Goal: Obtain resource: Download file/media

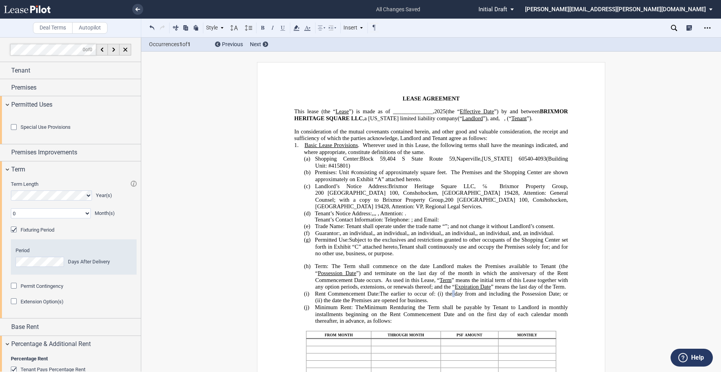
scroll to position [1554, 0]
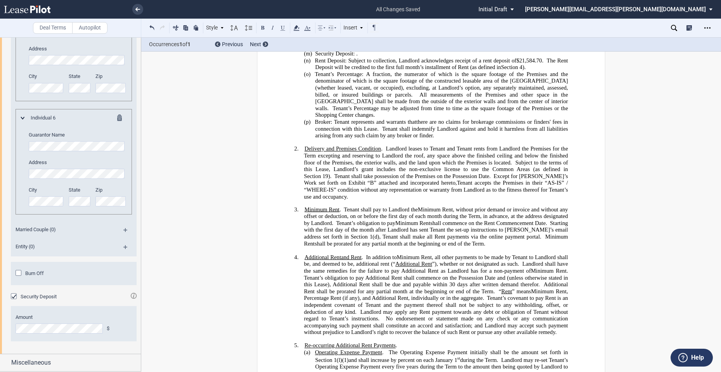
click at [379, 240] on span "Starting with the first day of the month after Landlord has sent Tenant the set…" at bounding box center [436, 230] width 265 height 20
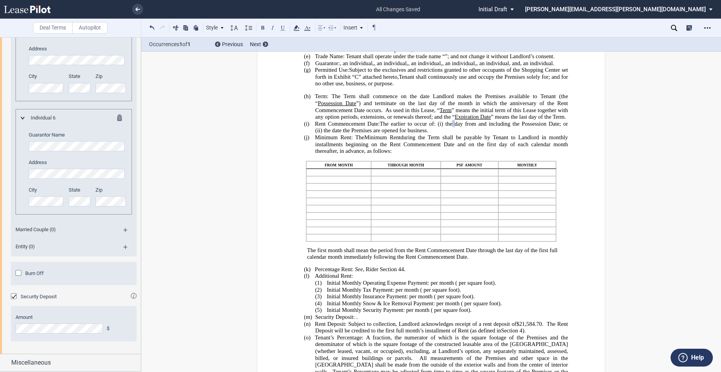
scroll to position [140, 0]
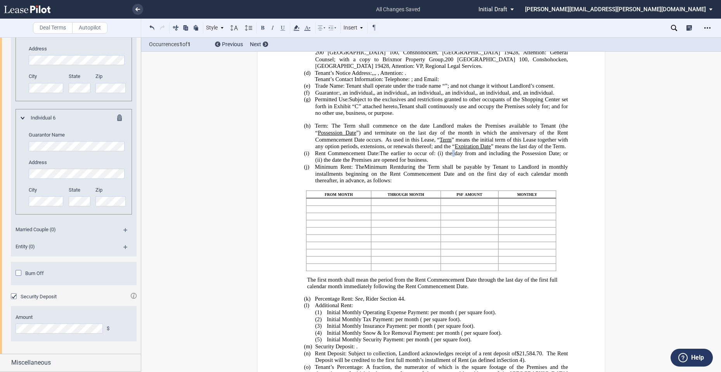
drag, startPoint x: 137, startPoint y: 329, endPoint x: 136, endPoint y: 312, distance: 17.1
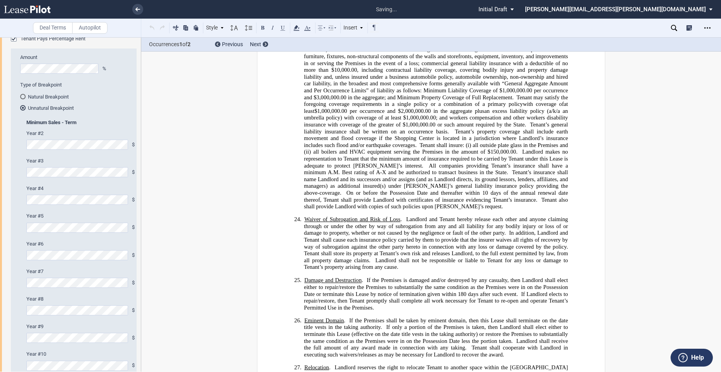
scroll to position [5109, 0]
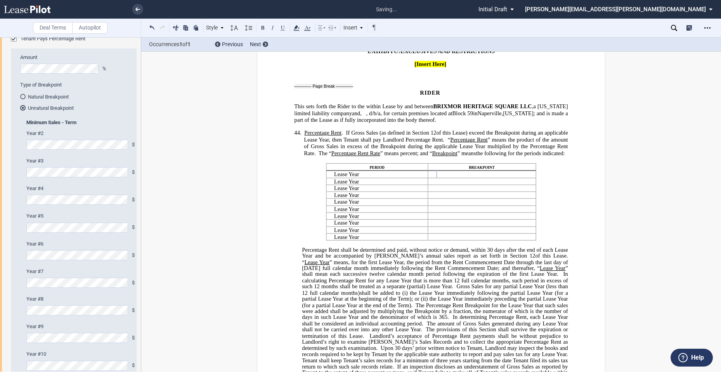
click at [0, 216] on html ".bocls-1{fill:#26354a;fill-rule:evenodd} Loading... × saving... Pending... Pend…" at bounding box center [360, 186] width 721 height 372
click at [0, 238] on html ".bocls-1{fill:#26354a;fill-rule:evenodd} Loading... × saving... Pending... Pend…" at bounding box center [360, 186] width 721 height 372
click at [0, 273] on html ".bocls-1{fill:#26354a;fill-rule:evenodd} Loading... × saving... Pending... Pend…" at bounding box center [360, 186] width 721 height 372
click at [7, 296] on div "Percentage Rent Tenant Pays Percentage Rent Amount % Type of Breakpoint Natural…" at bounding box center [70, 329] width 141 height 615
click at [0, 320] on html ".bocls-1{fill:#26354a;fill-rule:evenodd} Loading... × saving... Pending... Pend…" at bounding box center [360, 186] width 721 height 372
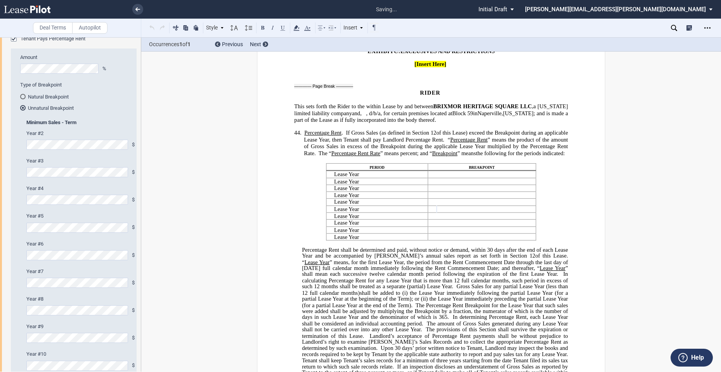
click at [9, 352] on div "Percentage Rent Tenant Pays Percentage Rent Amount % Type of Breakpoint Natural…" at bounding box center [70, 329] width 141 height 615
drag, startPoint x: 141, startPoint y: 138, endPoint x: 141, endPoint y: 147, distance: 8.5
click at [141, 147] on div at bounding box center [70, 204] width 141 height 334
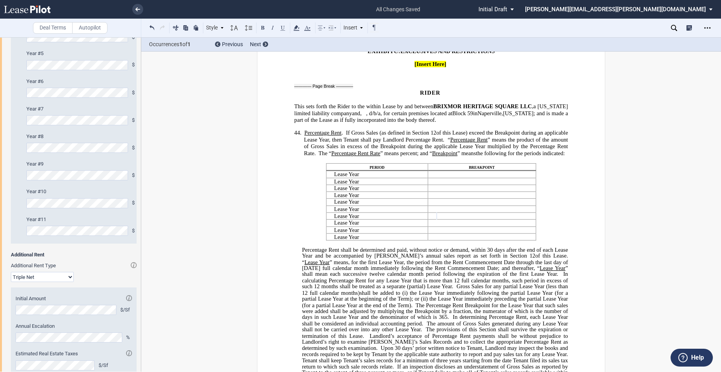
scroll to position [495, 0]
click at [3, 214] on div "Percentage Rent Tenant Pays Percentage Rent Amount % Type of Breakpoint Natural…" at bounding box center [70, 164] width 141 height 615
click at [16, 242] on div "Minimum Sales - Term Minimum Sales - Option Term -Infinity Year #2 $ Minimum Sa…" at bounding box center [76, 79] width 130 height 325
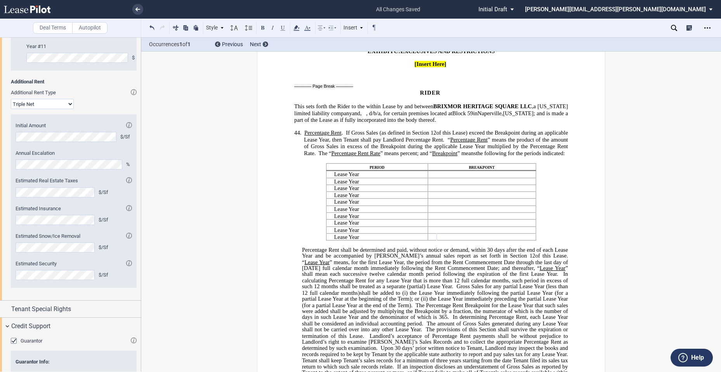
scroll to position [664, 0]
click at [69, 111] on select "Modified Gross Gross Triple Net" at bounding box center [42, 106] width 63 height 10
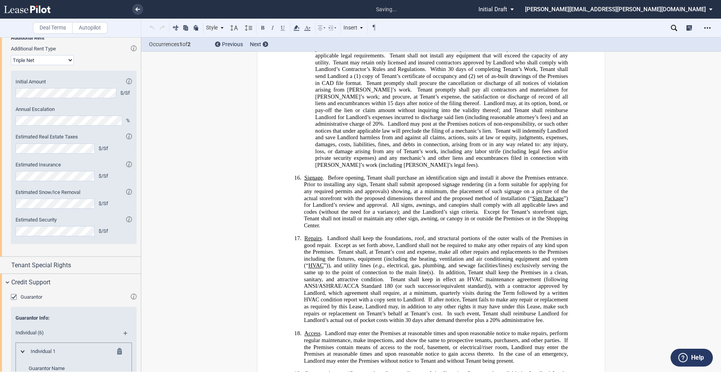
scroll to position [675, 0]
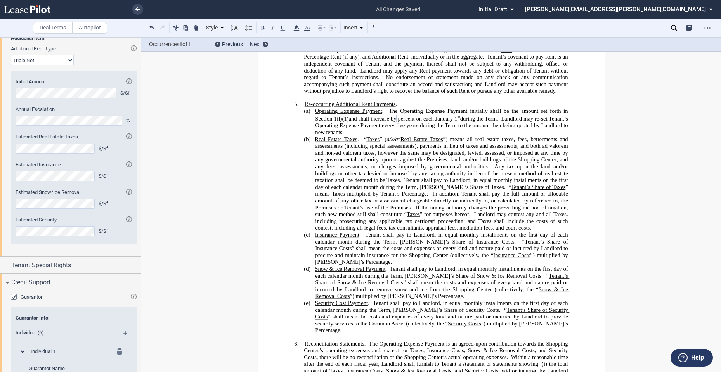
click at [375, 60] on span ", Percentage Rent (if any), and Additional Rent, individually or in the aggrega…" at bounding box center [436, 53] width 265 height 13
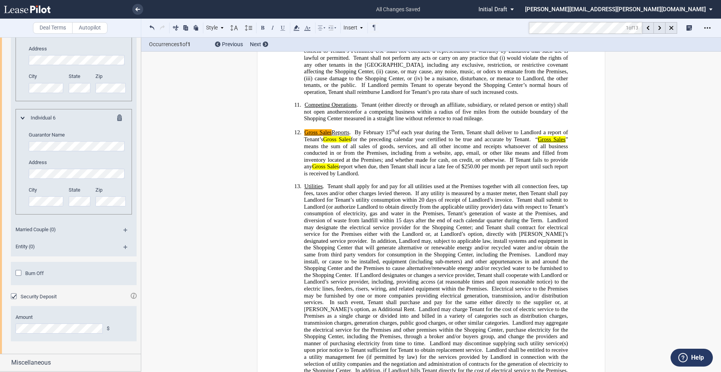
scroll to position [1554, 0]
click at [88, 361] on div "Miscellaneous" at bounding box center [76, 362] width 130 height 9
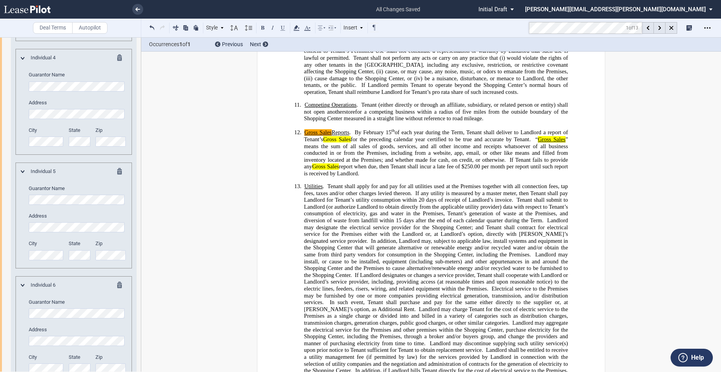
scroll to position [1577, 0]
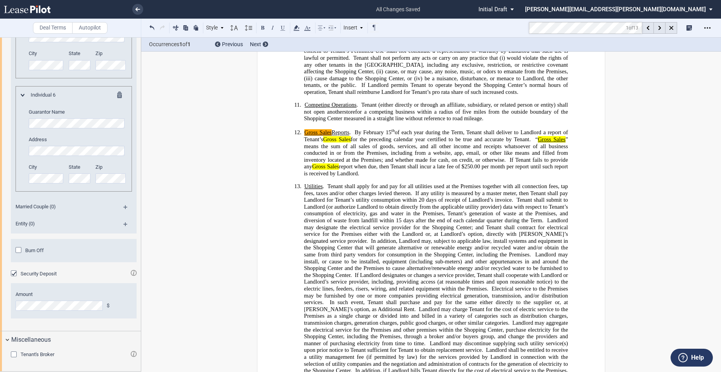
click at [17, 355] on div "Tenant's Broker" at bounding box center [15, 355] width 8 height 8
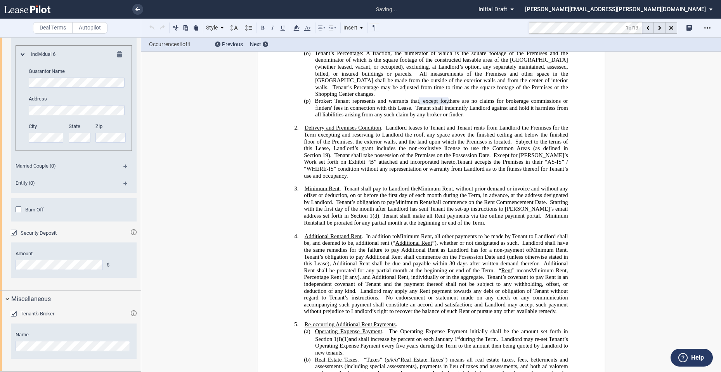
scroll to position [437, 0]
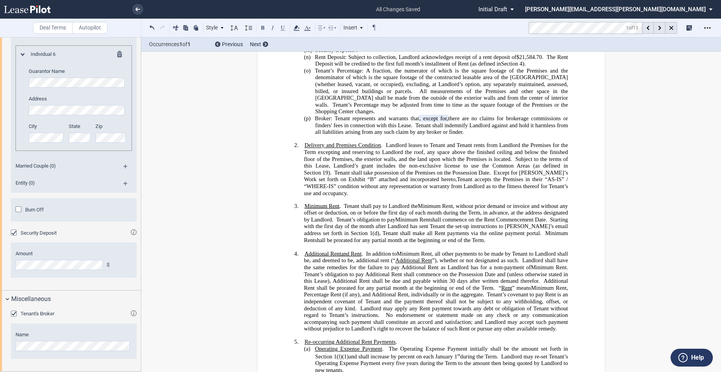
click at [508, 128] on span "there are no claims for brokerage commissions or finders' fees in connection wi…" at bounding box center [442, 121] width 254 height 13
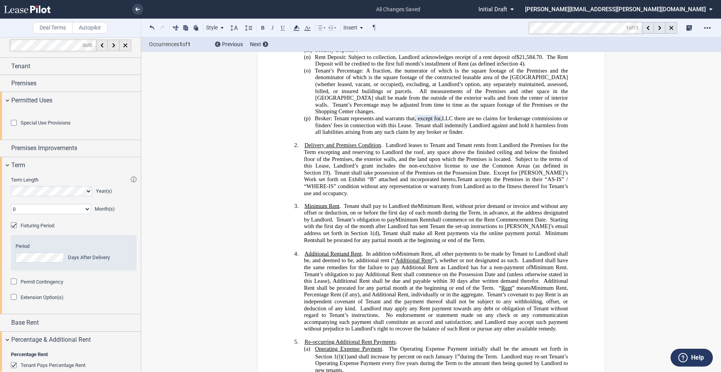
scroll to position [0, 0]
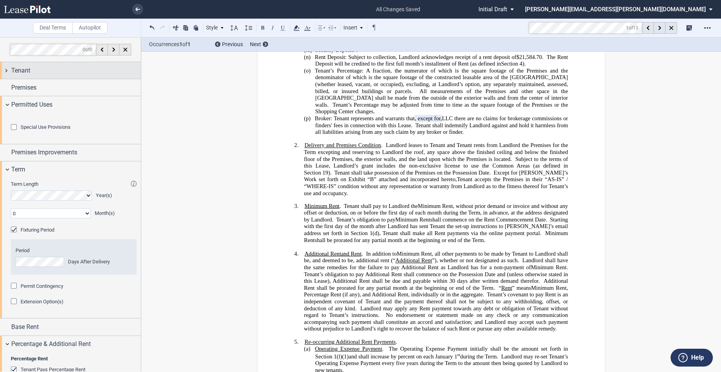
click at [76, 71] on div "Tenant" at bounding box center [76, 70] width 130 height 9
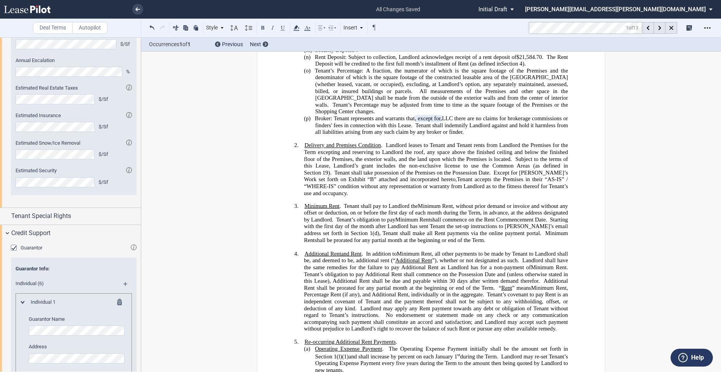
scroll to position [1067, 0]
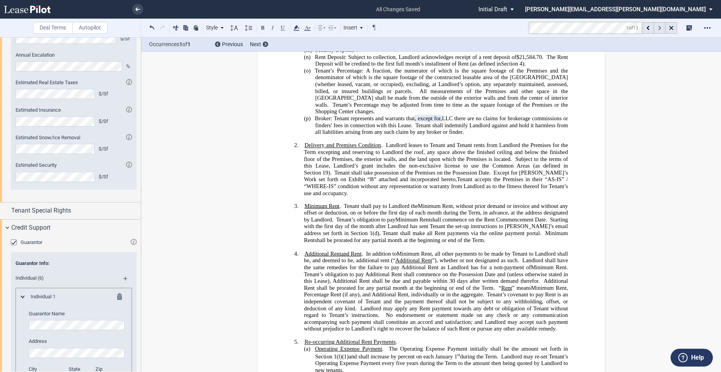
click at [660, 29] on icon at bounding box center [659, 28] width 3 height 4
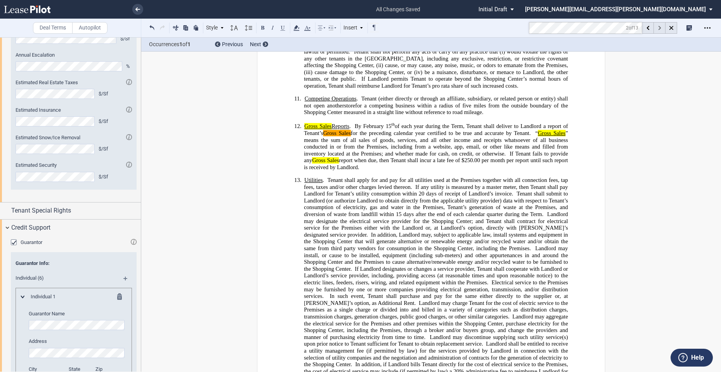
scroll to position [1430, 0]
click at [362, 129] on span "By February" at bounding box center [369, 125] width 29 height 7
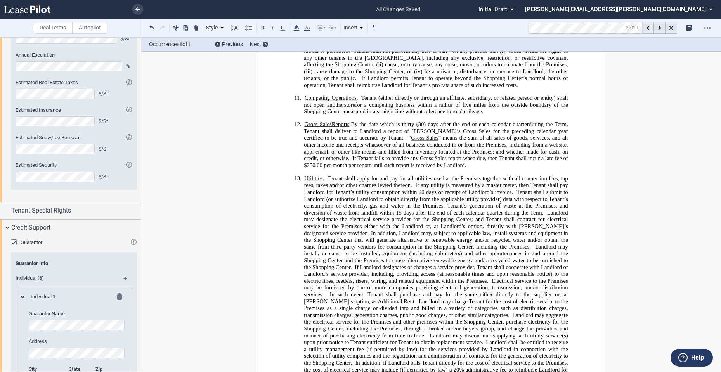
click at [512, 141] on span "during the Term, Tenant shall deliver to Landlord a report of [PERSON_NAME]’s G…" at bounding box center [436, 131] width 265 height 20
click at [493, 169] on p "12. Gross Sales Reports . By the date which is thirty (30) days after the end o…" at bounding box center [436, 145] width 264 height 48
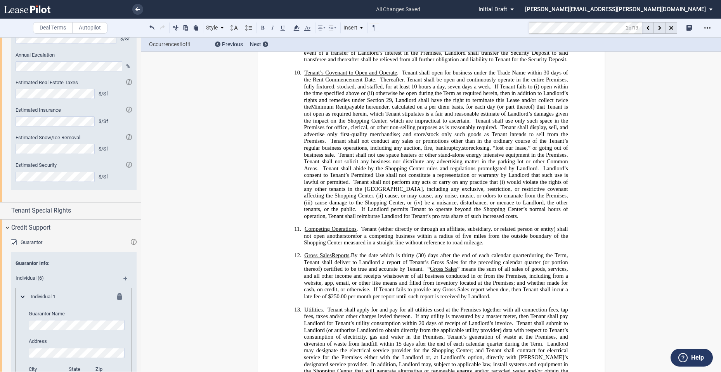
scroll to position [1299, 0]
click at [497, 29] on md-toolbar "Deal Terms Autopilot Style 1. Section (a) Subsection (1) Subsection 1 (i) Subse…" at bounding box center [360, 28] width 721 height 19
click at [657, 26] on div at bounding box center [660, 28] width 12 height 12
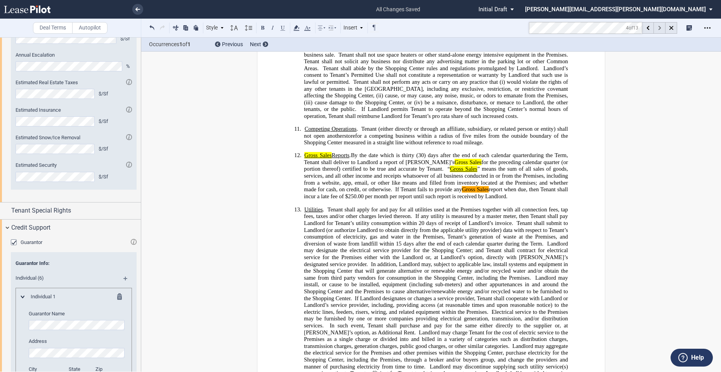
scroll to position [1456, 0]
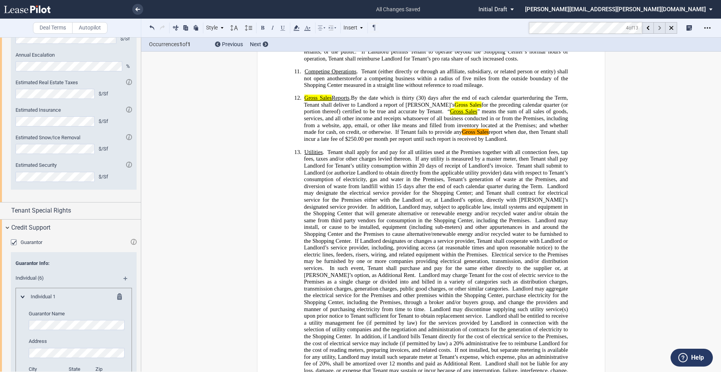
click at [657, 26] on div at bounding box center [660, 28] width 12 height 12
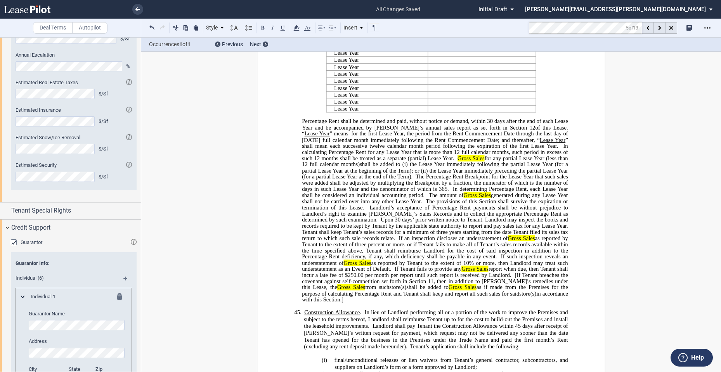
scroll to position [5252, 0]
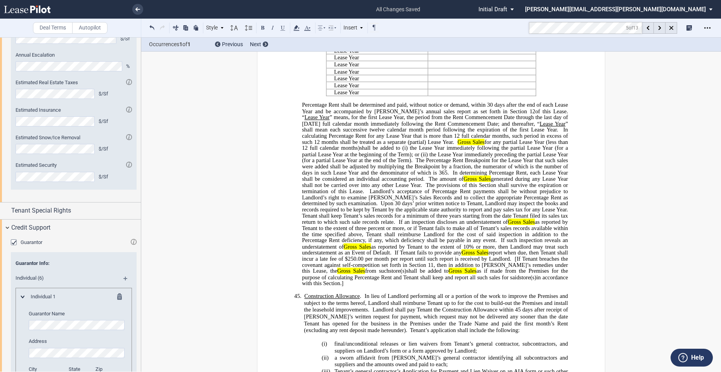
click at [511, 262] on span at bounding box center [512, 259] width 3 height 7
click at [472, 268] on span "[If Tenant breaches the covenant against self-competition set forth in Section" at bounding box center [435, 262] width 267 height 12
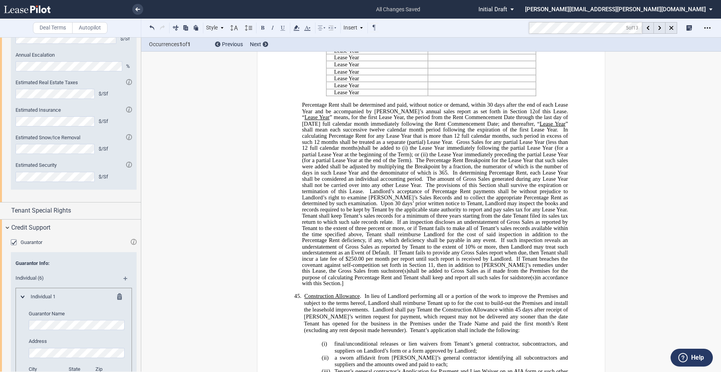
click at [554, 286] on span "in accordance with this Section." at bounding box center [435, 280] width 267 height 12
click at [559, 287] on p "Percentage Rent shall be determined and paid, without notice or demand, [DATE] …" at bounding box center [435, 194] width 266 height 184
click at [447, 145] on span "full calendar months, such period in excess of such 12" at bounding box center [435, 139] width 267 height 12
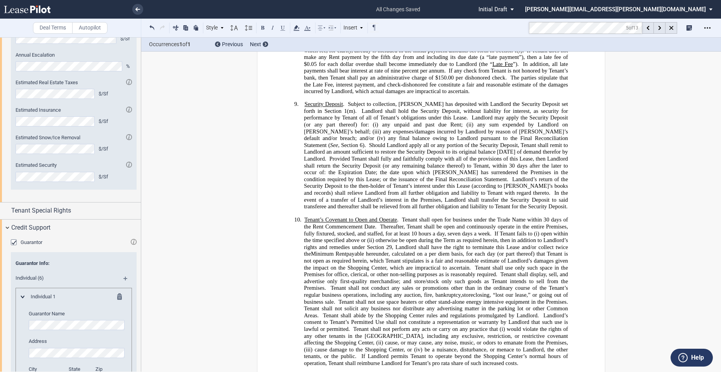
scroll to position [1445, 0]
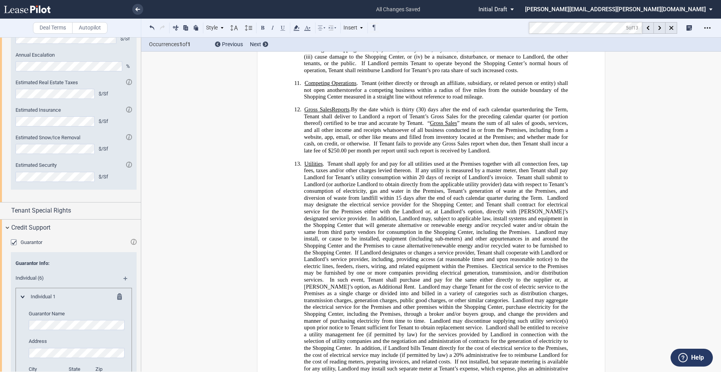
click at [502, 154] on p "12. Gross Sales Reports . By the date which is thirty (30) days after the end o…" at bounding box center [436, 130] width 264 height 48
drag, startPoint x: 426, startPoint y: 169, endPoint x: 429, endPoint y: 176, distance: 7.5
click at [427, 127] on span "“" at bounding box center [428, 123] width 3 height 7
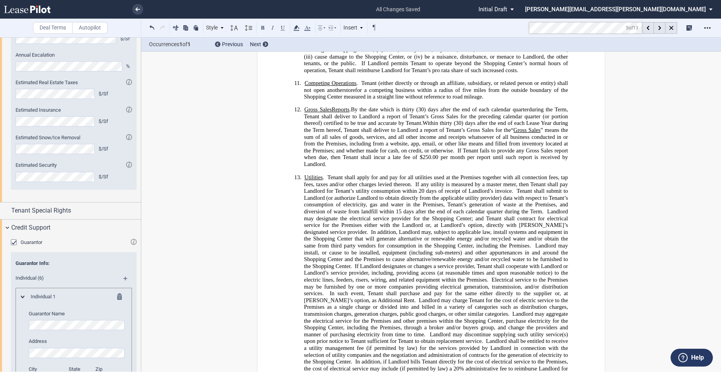
click at [424, 133] on span "Within thirty (30) days after the end of each Lease Year during the Term hereof…" at bounding box center [436, 126] width 265 height 13
click at [533, 133] on span "Additionally, within thirty (30) days after the end of each Lease Year during t…" at bounding box center [436, 126] width 265 height 13
click at [524, 168] on p "12. Gross Sales Reports . By the date which is thirty (30) days after the end o…" at bounding box center [436, 136] width 264 height 61
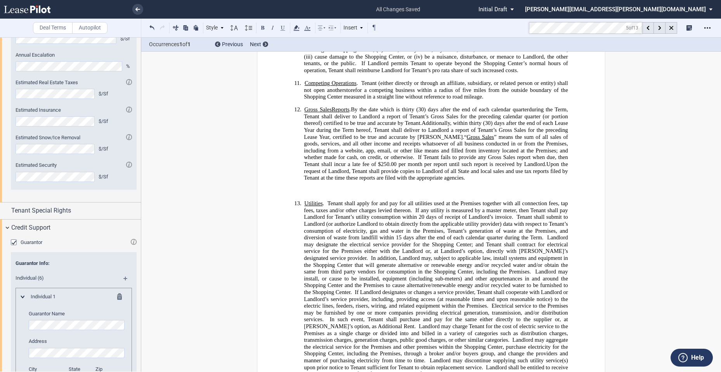
click at [303, 200] on p "﻿" at bounding box center [431, 197] width 274 height 6
click at [305, 194] on p "﻿" at bounding box center [431, 191] width 274 height 6
drag, startPoint x: 304, startPoint y: 237, endPoint x: 374, endPoint y: 254, distance: 72.7
click at [374, 213] on span "Tenant shall apply for and pay for all utilities used at the Premises together …" at bounding box center [436, 206] width 265 height 13
click at [303, 194] on p "﻿" at bounding box center [431, 191] width 274 height 6
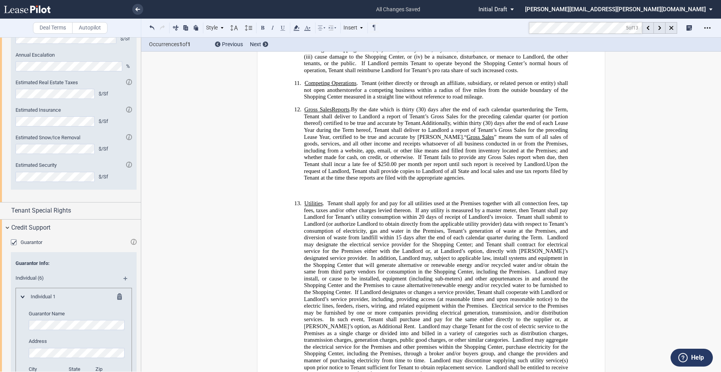
drag, startPoint x: 303, startPoint y: 237, endPoint x: 509, endPoint y: 232, distance: 206.1
click at [509, 188] on p "​" at bounding box center [431, 185] width 274 height 6
drag, startPoint x: 292, startPoint y: 233, endPoint x: 328, endPoint y: 241, distance: 37.1
click at [328, 200] on p "﻿" at bounding box center [431, 197] width 274 height 6
click at [311, 194] on p "﻿" at bounding box center [431, 191] width 274 height 6
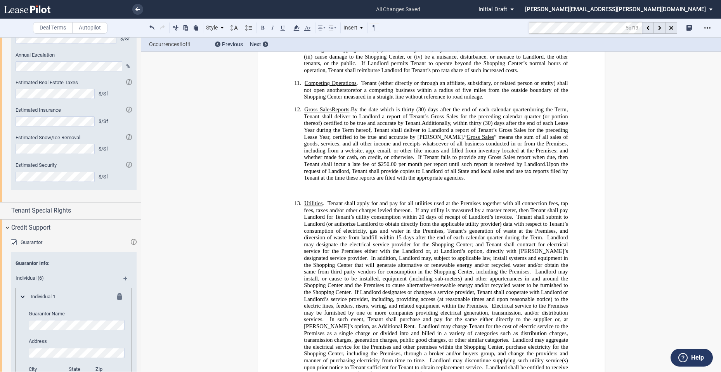
drag, startPoint x: 305, startPoint y: 237, endPoint x: 319, endPoint y: 244, distance: 14.9
click at [319, 200] on p "﻿" at bounding box center [431, 197] width 274 height 6
click at [303, 194] on p "﻿" at bounding box center [431, 191] width 274 height 6
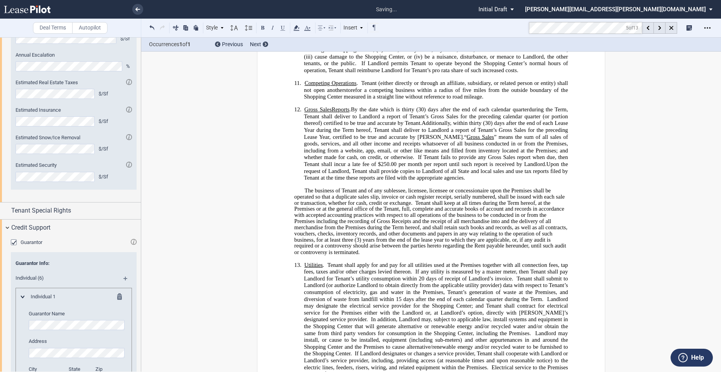
click at [329, 181] on span "Upon the request of Landlord, Tenant shall provide copies to Landlord of all St…" at bounding box center [436, 171] width 265 height 20
click at [222, 28] on use at bounding box center [222, 28] width 3 height 2
click at [347, 255] on span "Tenant shall keep at all times during the Term hereof, at the Premises or at th…" at bounding box center [431, 226] width 275 height 55
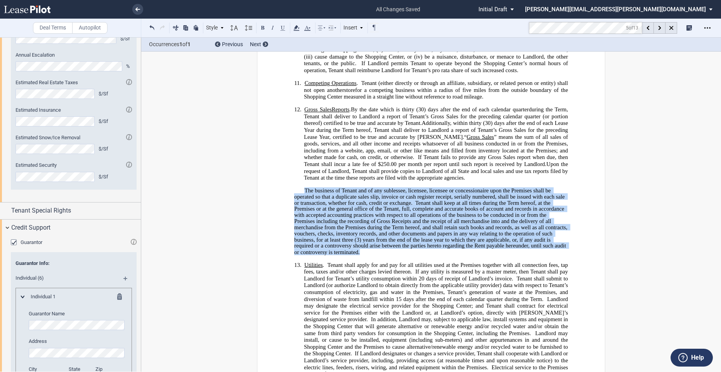
drag, startPoint x: 303, startPoint y: 237, endPoint x: 368, endPoint y: 300, distance: 91.1
click at [368, 255] on p "﻿ The business of Tenant and of any sublessee, licensee, licensee or concession…" at bounding box center [431, 222] width 274 height 68
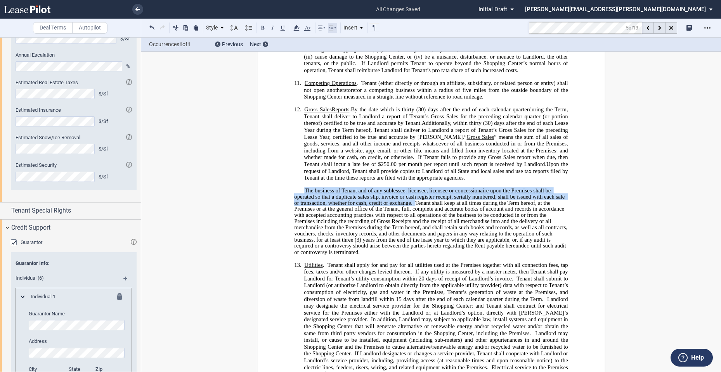
click at [332, 31] on icon at bounding box center [332, 27] width 9 height 9
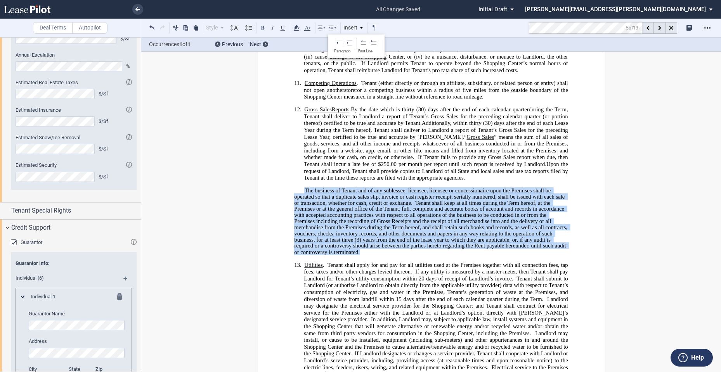
click at [367, 275] on span "Tenant shall apply for and pay for all utilities used at the Premises together …" at bounding box center [436, 267] width 265 height 13
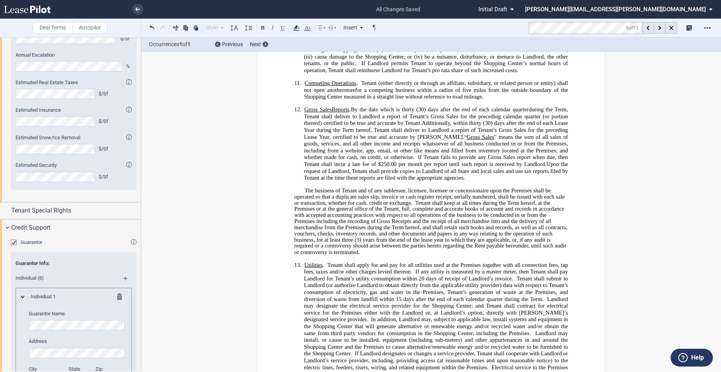
click at [361, 255] on p "﻿ The business of Tenant and of any sublessee, licensee, licensee or concession…" at bounding box center [431, 222] width 274 height 68
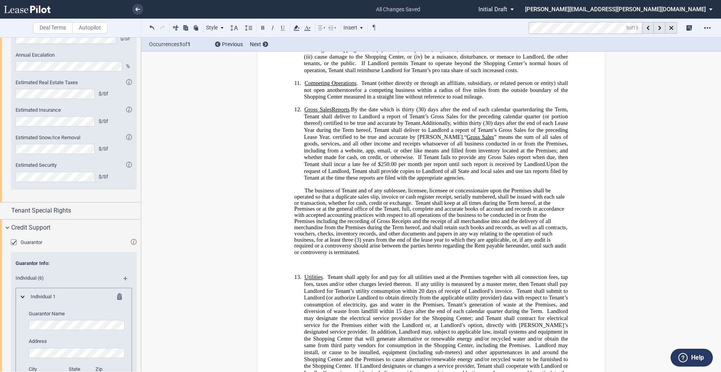
click at [310, 268] on p "﻿" at bounding box center [431, 264] width 274 height 6
click at [305, 268] on p "﻿" at bounding box center [431, 264] width 274 height 6
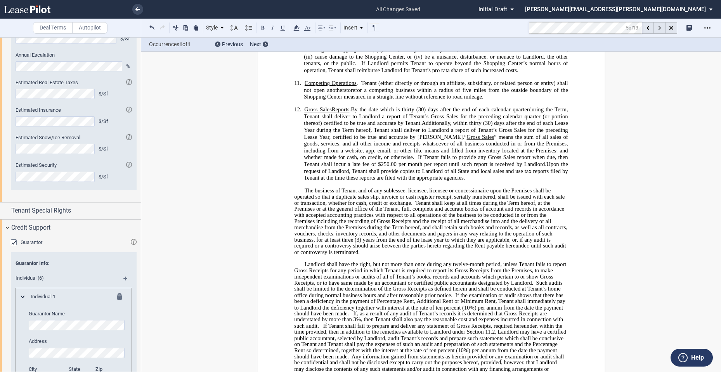
click at [660, 28] on use at bounding box center [659, 28] width 3 height 4
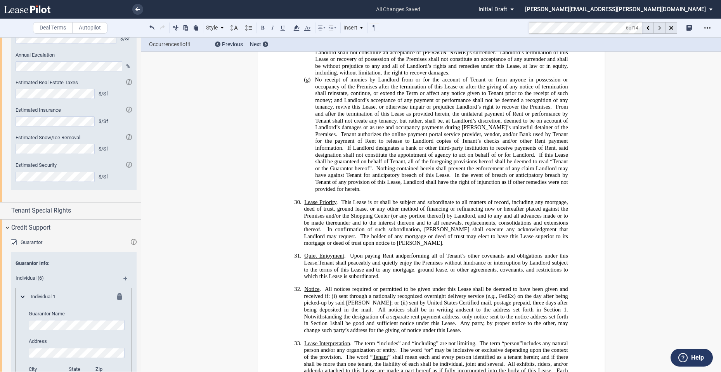
click at [660, 28] on use at bounding box center [659, 28] width 3 height 4
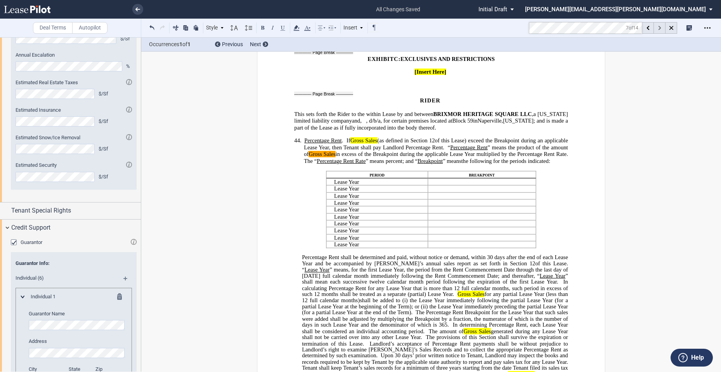
scroll to position [5331, 0]
click at [516, 333] on span "In determining Percentage Rent, each Lease Year shall be considered an individu…" at bounding box center [435, 327] width 267 height 12
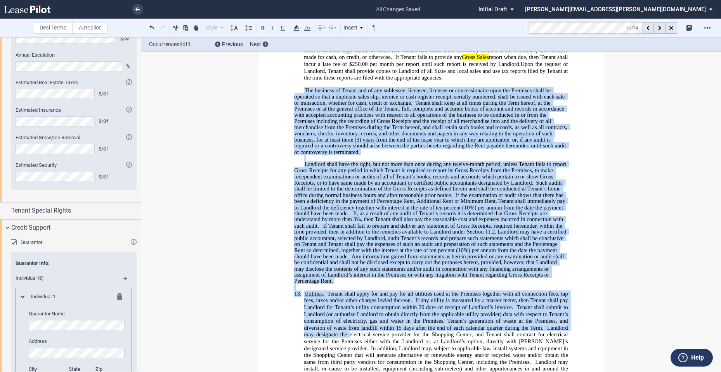
scroll to position [1588, 0]
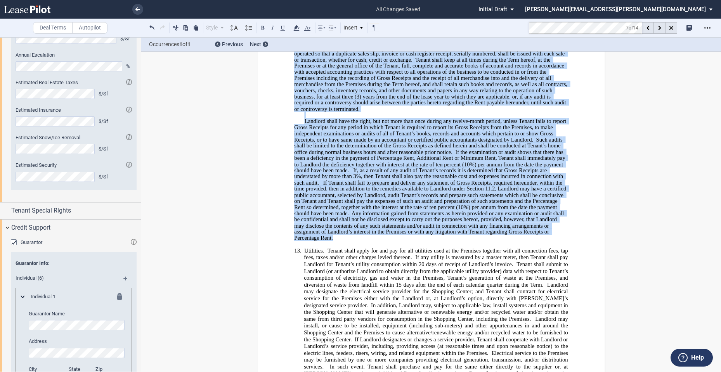
drag, startPoint x: 301, startPoint y: 179, endPoint x: 331, endPoint y: 286, distance: 111.5
click at [331, 241] on div "​ ﻿ The business of Tenant and of any sublessee, licensee, licensee or concessi…" at bounding box center [431, 139] width 274 height 203
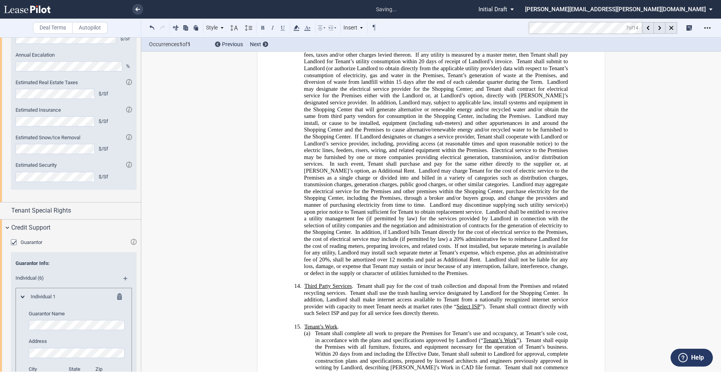
click at [446, 208] on span "Landlord may aggregate the electrical service for the Premises and other premis…" at bounding box center [436, 194] width 265 height 27
click at [393, 140] on span "Landlord may install, or cause to be installed, equipment (including sub-meters…" at bounding box center [436, 126] width 265 height 27
click at [452, 24] on span "If Tenant fails to provide any Gross Sales report when due, then Tenant shall i…" at bounding box center [436, 17] width 265 height 13
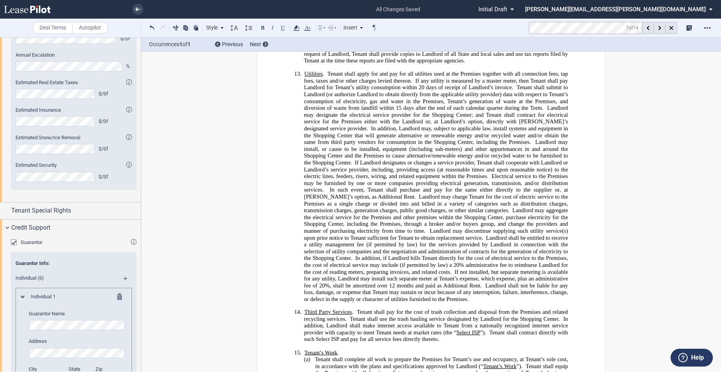
scroll to position [1388, 0]
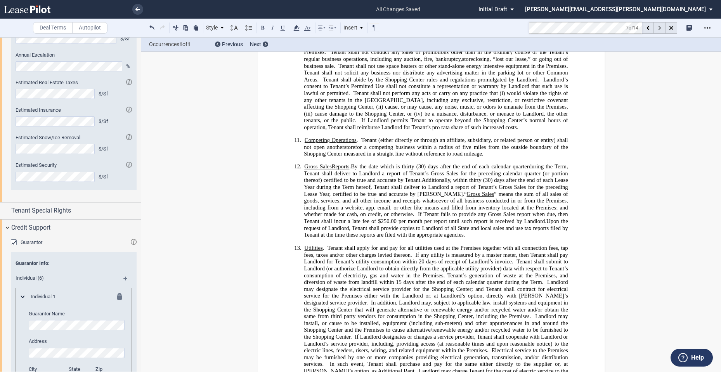
click at [661, 27] on div at bounding box center [660, 28] width 12 height 12
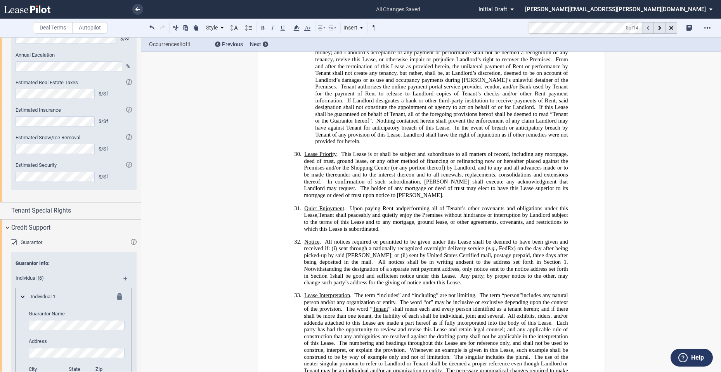
click at [651, 29] on div at bounding box center [648, 28] width 12 height 12
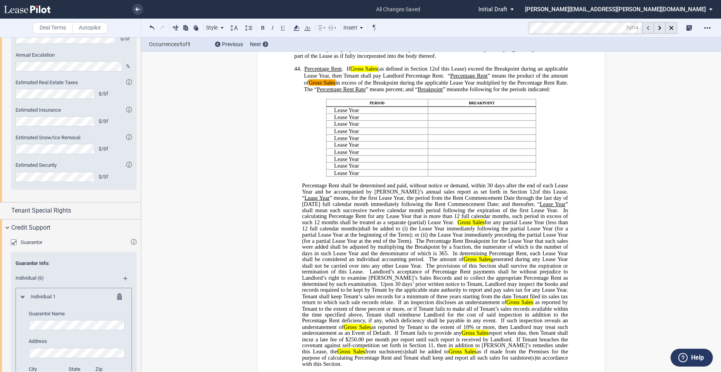
scroll to position [5128, 0]
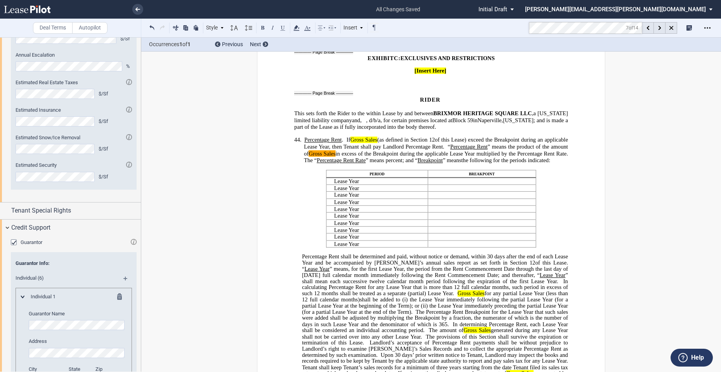
click at [428, 150] on span "of this Lease) exceed the Breakpoint during an applicable Lease Year, then Tena…" at bounding box center [436, 143] width 265 height 13
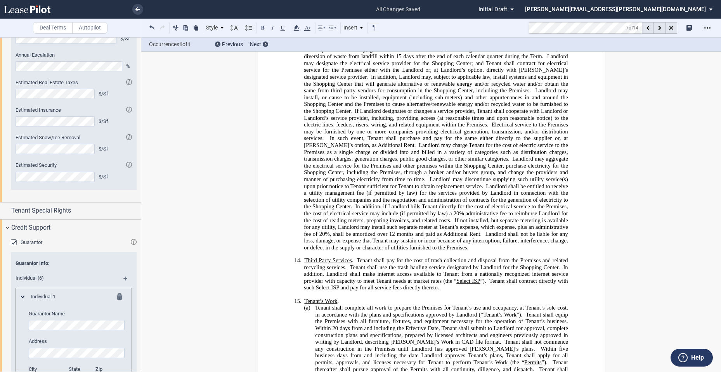
scroll to position [1321, 0]
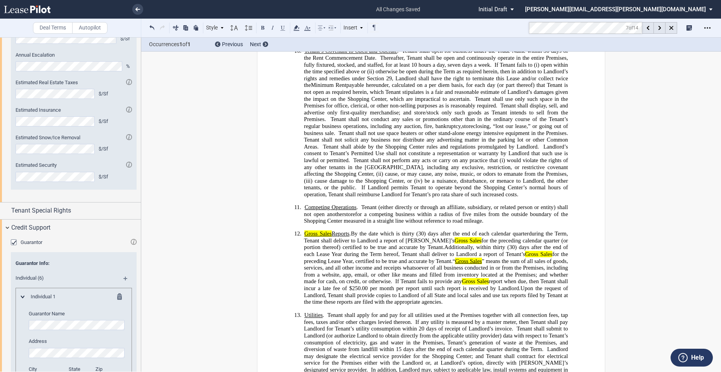
click at [451, 265] on span "Additionally, within thirty (30) days after the end of each Lease Year during t…" at bounding box center [436, 254] width 265 height 20
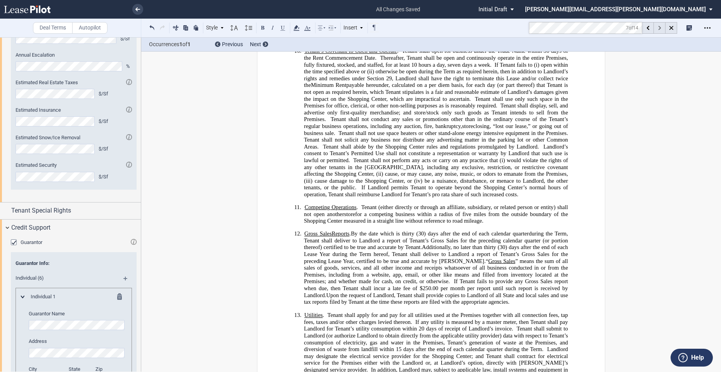
click at [659, 27] on use at bounding box center [659, 28] width 3 height 4
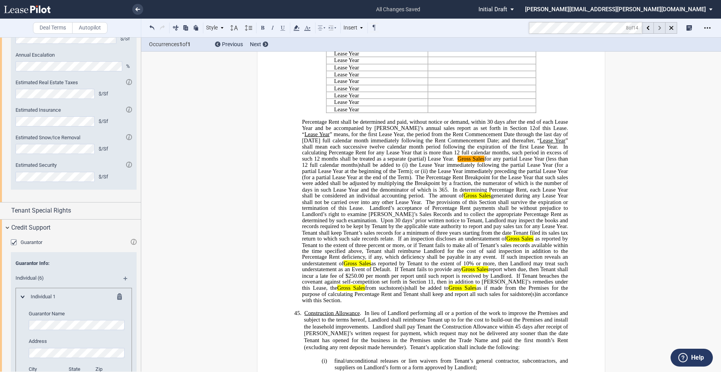
scroll to position [5275, 0]
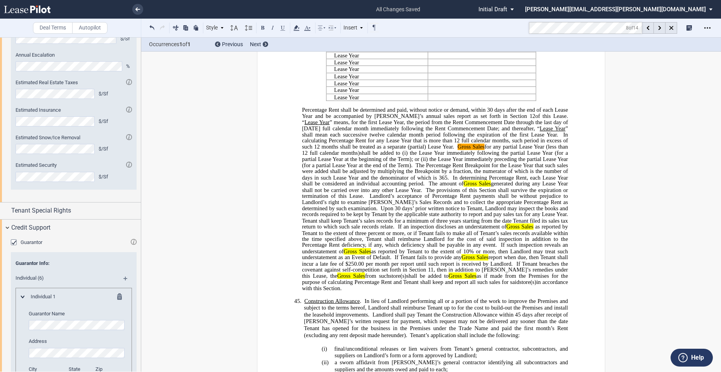
click at [383, 318] on span "for the cost to build-out the Premises and install the leasehold improvements." at bounding box center [436, 311] width 265 height 13
click at [522, 28] on md-toolbar "Deal Terms Autopilot Style 1. Section (a) Subsection (1) Subsection 1 (i) Subse…" at bounding box center [360, 28] width 721 height 19
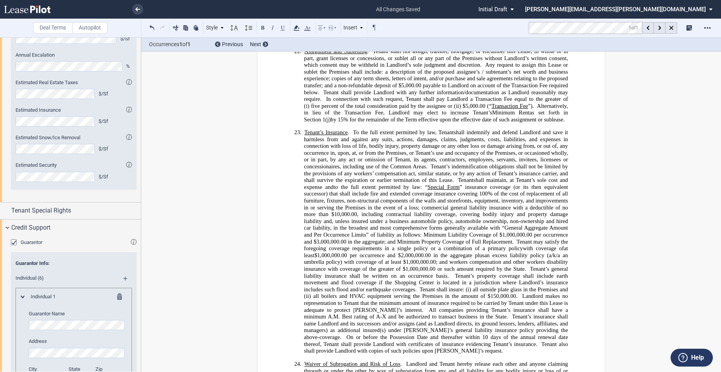
scroll to position [1402, 0]
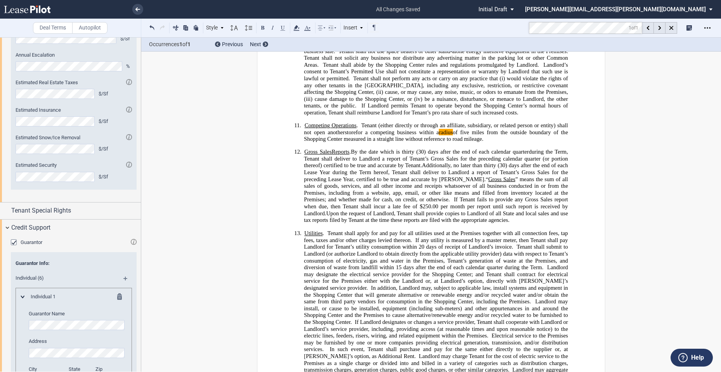
click at [383, 122] on p "﻿" at bounding box center [431, 119] width 274 height 6
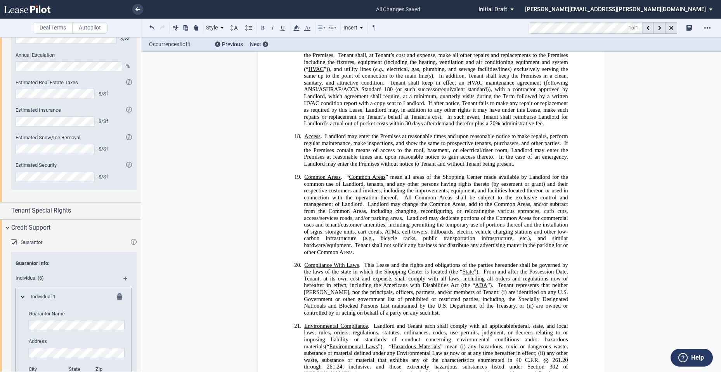
scroll to position [3106, 0]
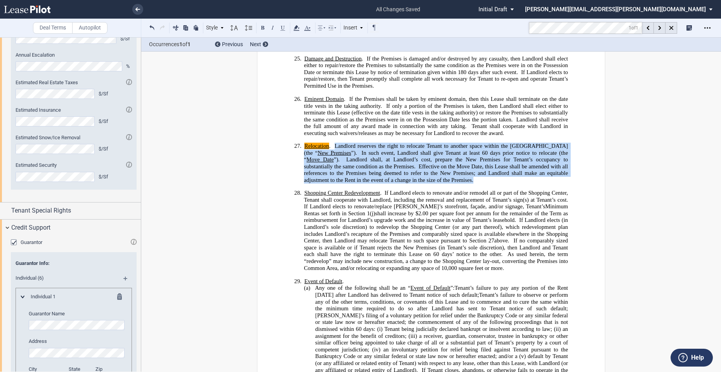
drag, startPoint x: 331, startPoint y: 179, endPoint x: 418, endPoint y: 215, distance: 93.6
click at [418, 183] on span "Relocation . Landlord reserves the right to relocate Tenant to another space wi…" at bounding box center [436, 163] width 265 height 41
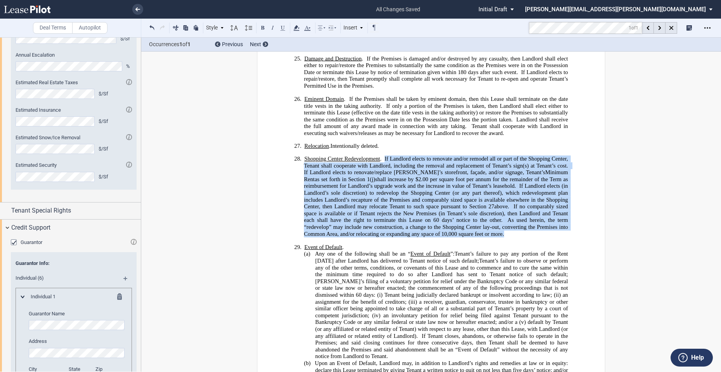
drag, startPoint x: 383, startPoint y: 192, endPoint x: 504, endPoint y: 270, distance: 144.5
click at [504, 237] on p "28. Shopping Center Redevelopment . If Landlord elects to renovate and/or remod…" at bounding box center [436, 197] width 264 height 82
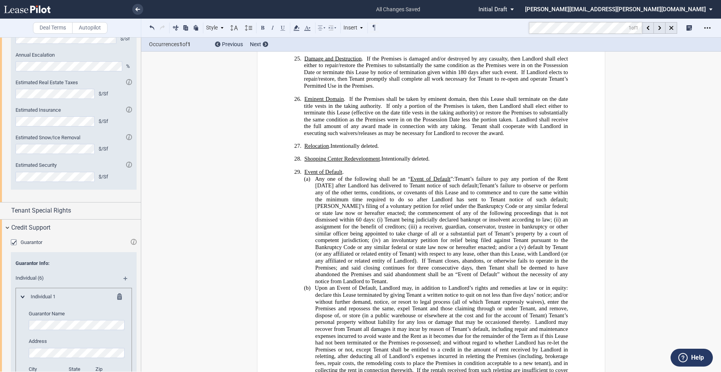
click at [385, 223] on span "Tenant’s failure to observe or perform any of the other terms, conditions, or c…" at bounding box center [442, 202] width 254 height 40
click at [519, 33] on md-toolbar "Deal Terms Autopilot Style 1. Section (a) Subsection (1) Subsection 1 (i) Subse…" at bounding box center [360, 28] width 721 height 19
click at [661, 28] on div at bounding box center [660, 28] width 12 height 12
click at [660, 28] on icon at bounding box center [659, 28] width 3 height 4
click at [430, 123] on span "If only a portion of the Premises is taken, then Landlord shall elect either to…" at bounding box center [436, 112] width 265 height 20
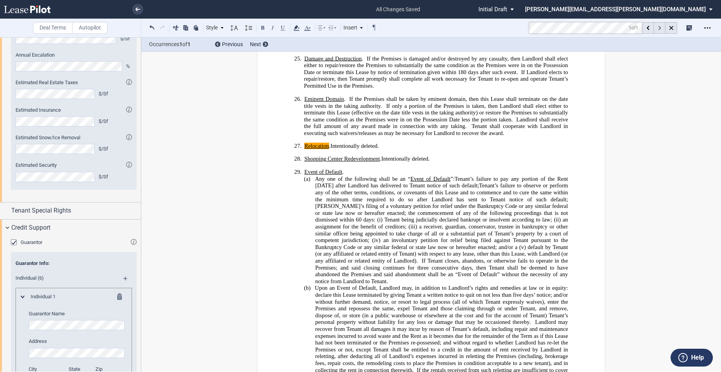
click at [657, 28] on div at bounding box center [660, 28] width 12 height 12
click at [503, 28] on md-toolbar "Deal Terms Autopilot Style 1. Section (a) Subsection (1) Subsection 1 (i) Subse…" at bounding box center [360, 28] width 721 height 19
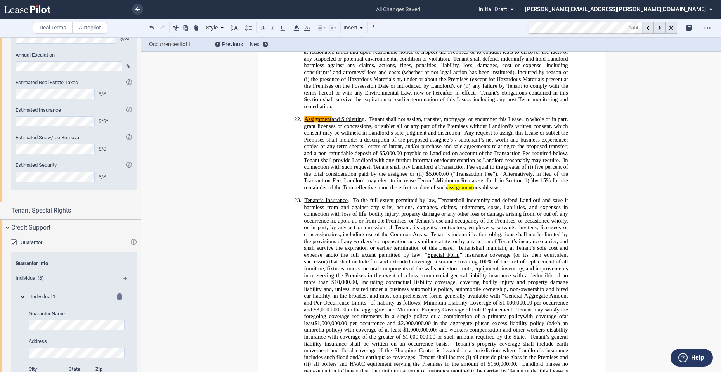
scroll to position [2645, 0]
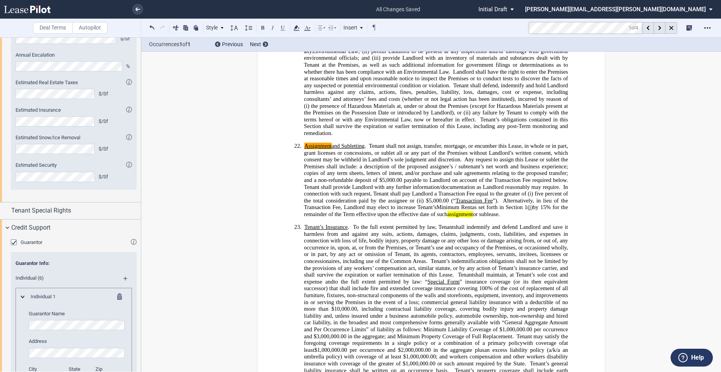
click at [337, 163] on span "Tenant shall not assign, transfer, mortgage, or encumber this Lease, in whole o…" at bounding box center [436, 153] width 265 height 20
click at [502, 218] on p "22. Assignment and Subletting . Tenant shall not assign, transfer, mortgage, or…" at bounding box center [436, 180] width 264 height 75
click at [511, 28] on md-toolbar "Deal Terms Autopilot Style 1. Section (a) Subsection (1) Subsection 1 (i) Subse…" at bounding box center [360, 28] width 721 height 19
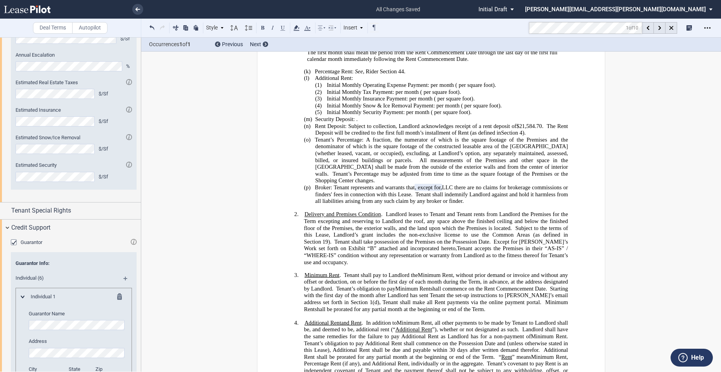
scroll to position [87, 0]
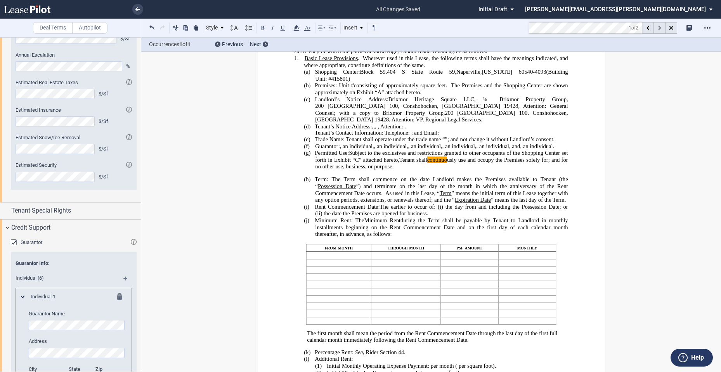
click at [660, 23] on div at bounding box center [660, 28] width 12 height 12
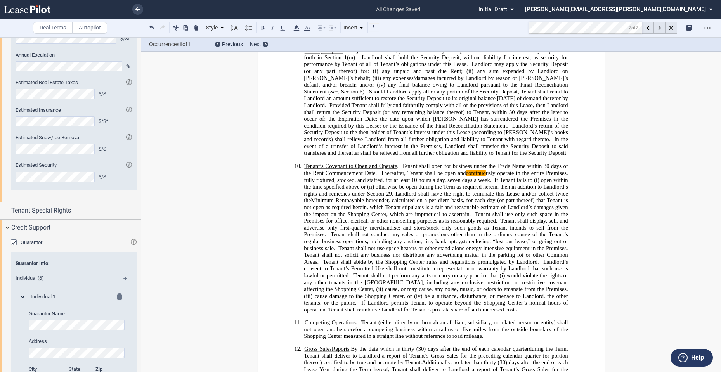
scroll to position [1246, 0]
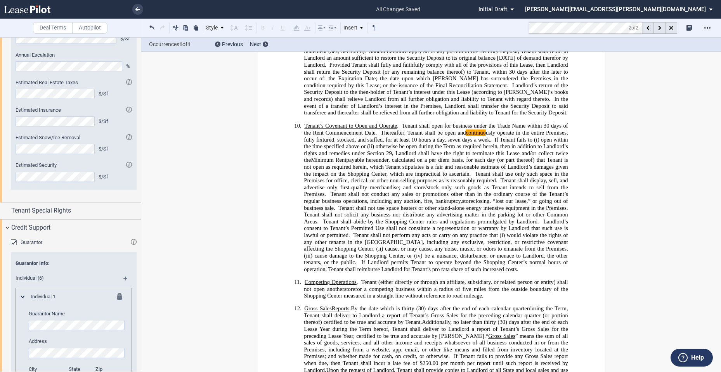
click at [523, 31] on md-toolbar "Deal Terms Autopilot Style 1. Section (a) Subsection (1) Subsection 1 (i) Subse…" at bounding box center [360, 28] width 721 height 19
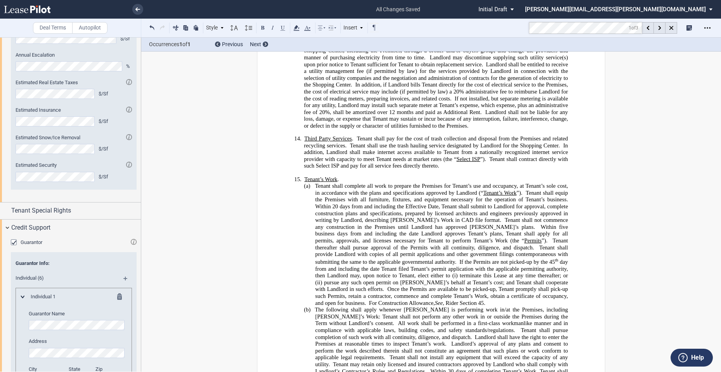
scroll to position [2076, 0]
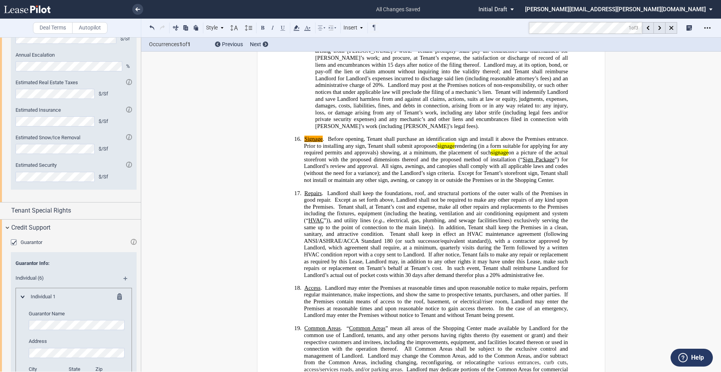
click at [475, 177] on span "All signs, awnings, and canopies shall comply with all applicable laws and code…" at bounding box center [436, 169] width 265 height 13
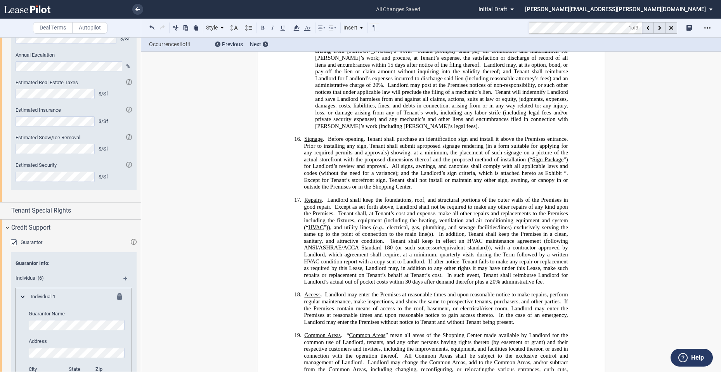
click at [414, 190] on p "16. Signage . Before opening, Tenant shall purchase an identification sign and …" at bounding box center [436, 163] width 264 height 55
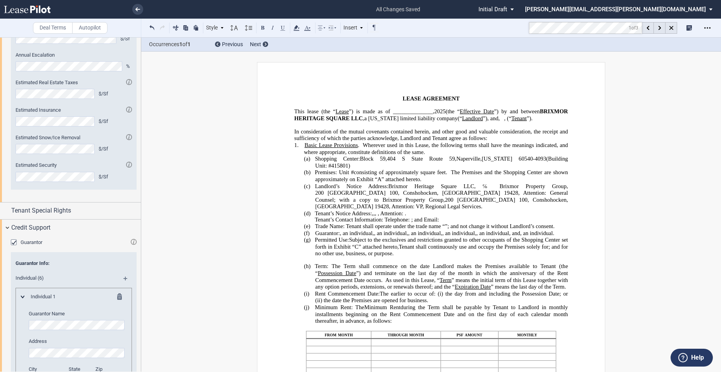
scroll to position [293, 0]
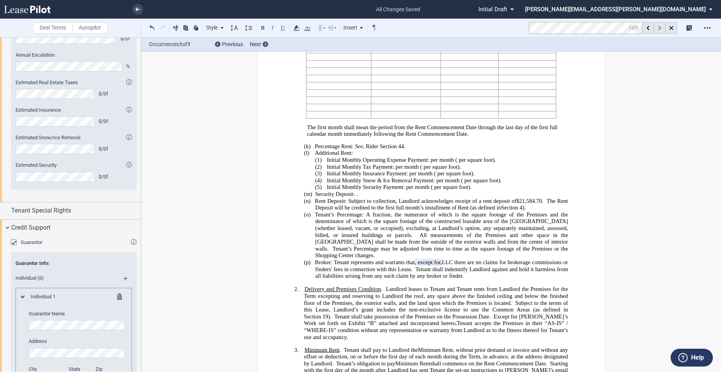
click at [661, 27] on div at bounding box center [660, 28] width 12 height 12
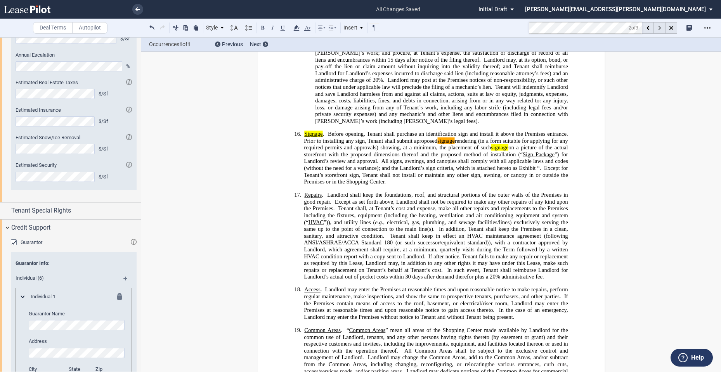
scroll to position [2082, 0]
click at [432, 170] on span "All signs, awnings, and canopies shall comply with all applicable laws and code…" at bounding box center [436, 163] width 265 height 13
click at [564, 170] on span "All signs, awnings, and canopies shall comply with all applicable laws and code…" at bounding box center [436, 163] width 265 height 13
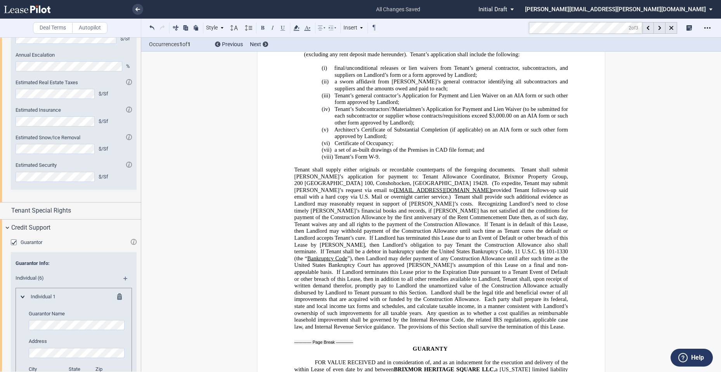
scroll to position [5470, 0]
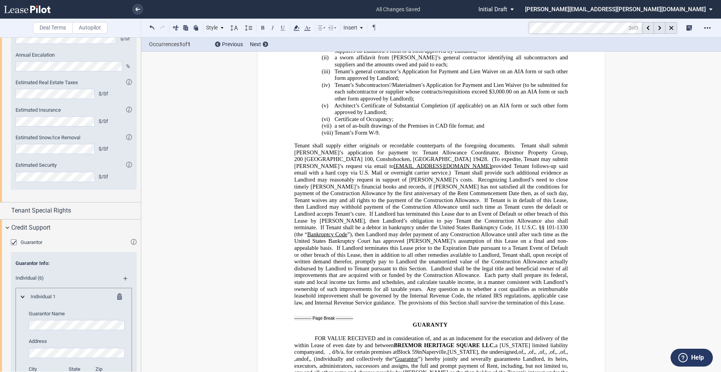
click at [549, 306] on p "Tenant shall supply either originals or recordable counterparts of the foregoin…" at bounding box center [431, 224] width 274 height 164
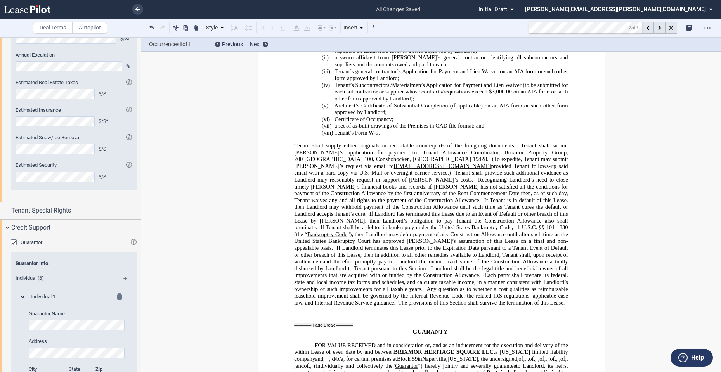
click at [514, 31] on md-toolbar "Deal Terms Autopilot Style 1. Section (a) Subsection (1) Subsection 1 (i) Subse…" at bounding box center [360, 28] width 721 height 19
click at [523, 28] on md-toolbar "Deal Terms Autopilot Style 1. Section (a) Subsection (1) Subsection 1 (i) Subse…" at bounding box center [360, 28] width 721 height 19
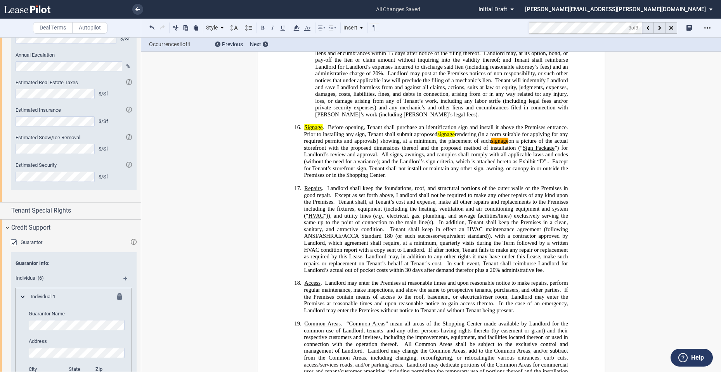
scroll to position [2089, 0]
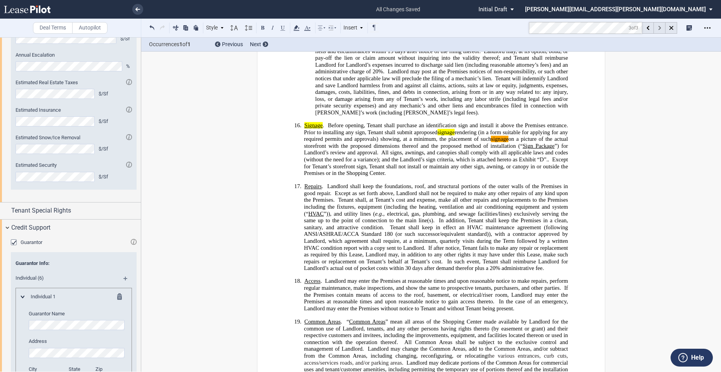
click at [659, 28] on icon at bounding box center [659, 28] width 3 height 4
click at [657, 28] on div at bounding box center [660, 28] width 12 height 12
click at [650, 28] on div at bounding box center [648, 28] width 12 height 12
click at [518, 29] on md-toolbar "Deal Terms Autopilot Style 1. Section (a) Subsection (1) Subsection 1 (i) Subse…" at bounding box center [360, 28] width 721 height 19
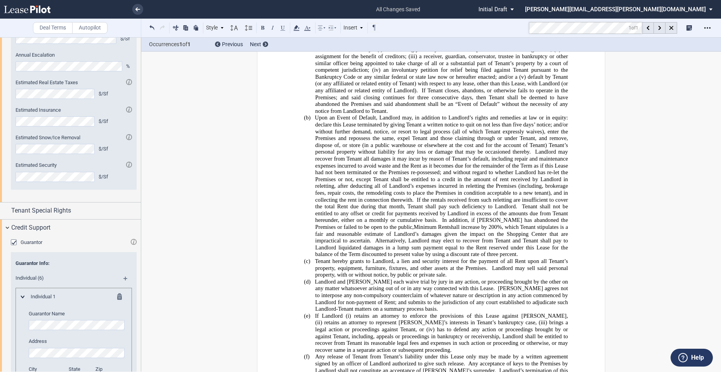
scroll to position [3914, 0]
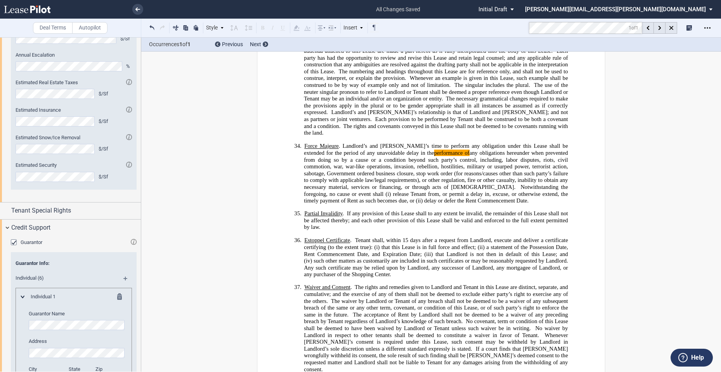
click at [524, 30] on md-toolbar "Deal Terms Autopilot Style 1. Section (a) Subsection (1) Subsection 1 (i) Subse…" at bounding box center [360, 28] width 721 height 19
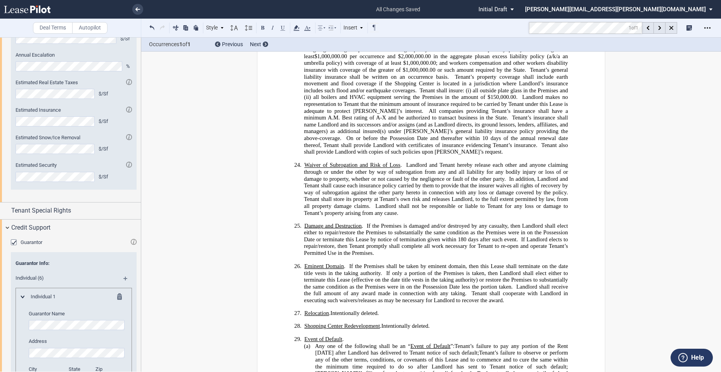
scroll to position [2380, 0]
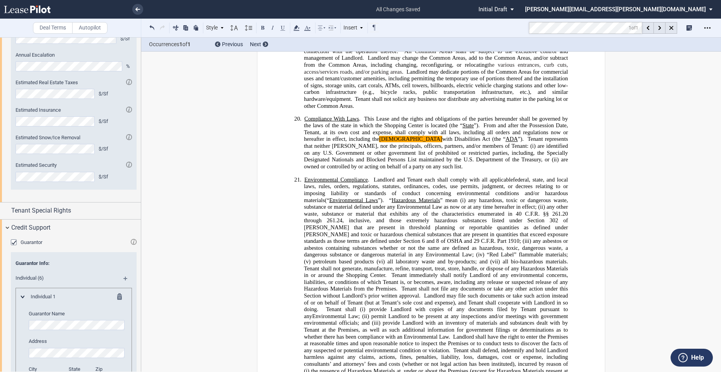
click at [409, 170] on p "20. Compliance With Laws . This Lease and the rights and obligations of the par…" at bounding box center [436, 142] width 264 height 55
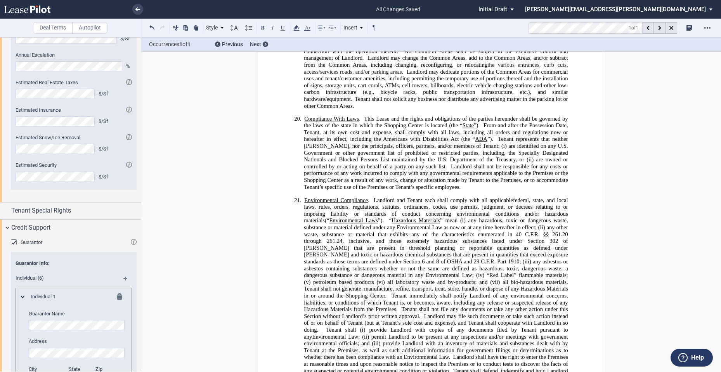
click at [419, 190] on p "20. Compliance With Laws . This Lease and the rights and obligations of the par…" at bounding box center [436, 152] width 264 height 75
click at [413, 190] on p "20. Compliance With Laws . This Lease and the rights and obligations of the par…" at bounding box center [436, 152] width 264 height 75
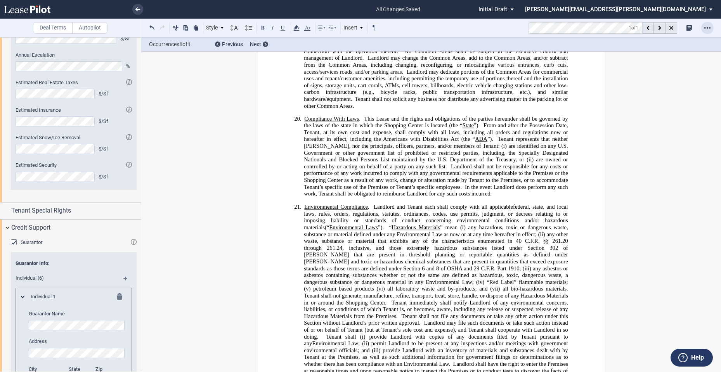
click at [706, 27] on icon "Open Lease options menu" at bounding box center [707, 28] width 6 height 6
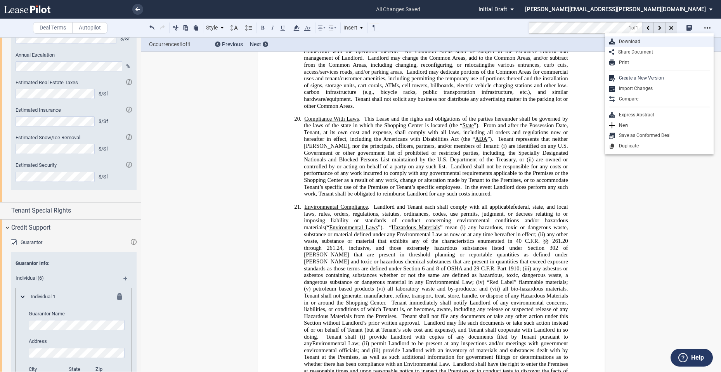
click at [644, 43] on div "Download" at bounding box center [662, 41] width 95 height 7
